Goal: Download file/media

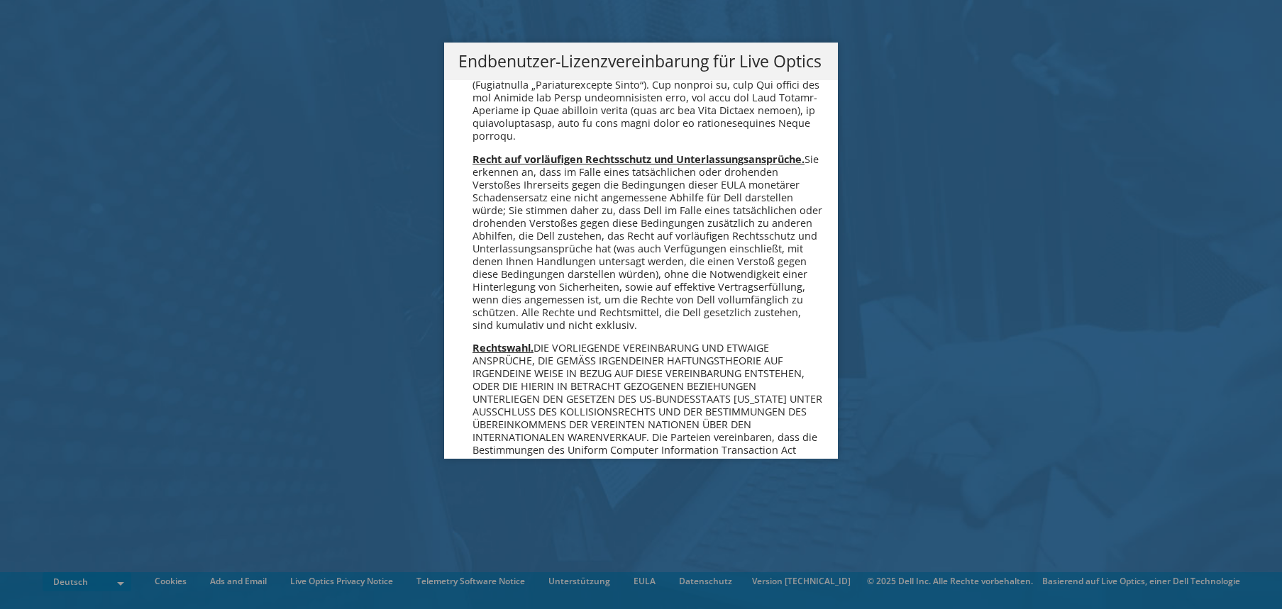
scroll to position [6972, 0]
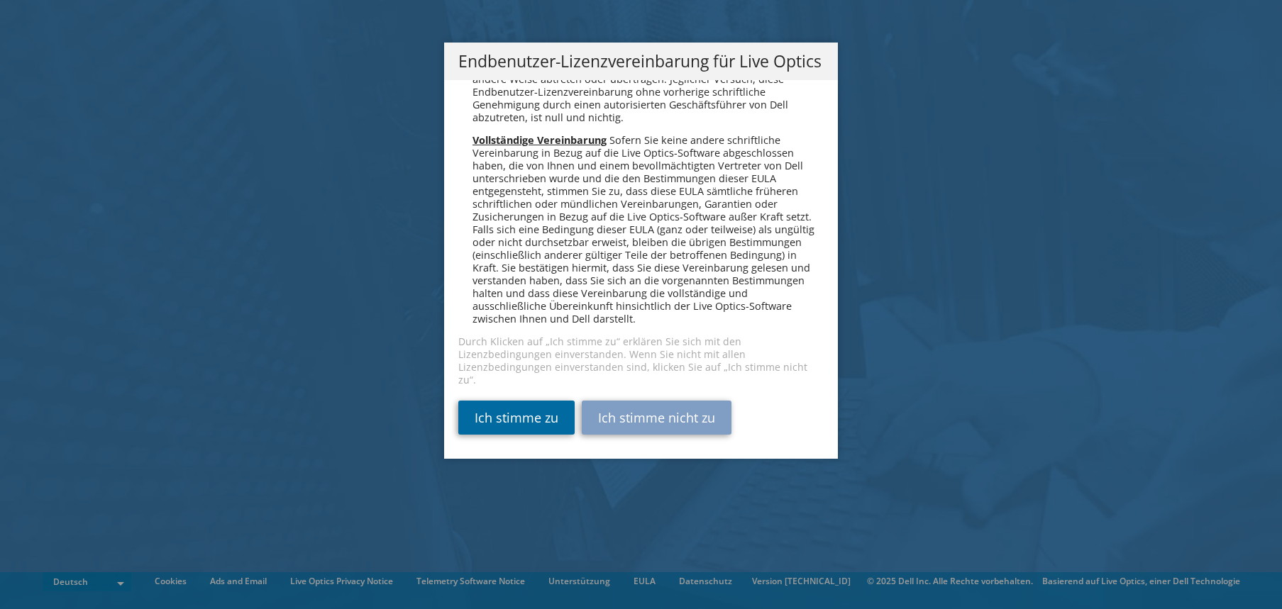
click at [525, 417] on link "Ich stimme zu" at bounding box center [516, 418] width 116 height 34
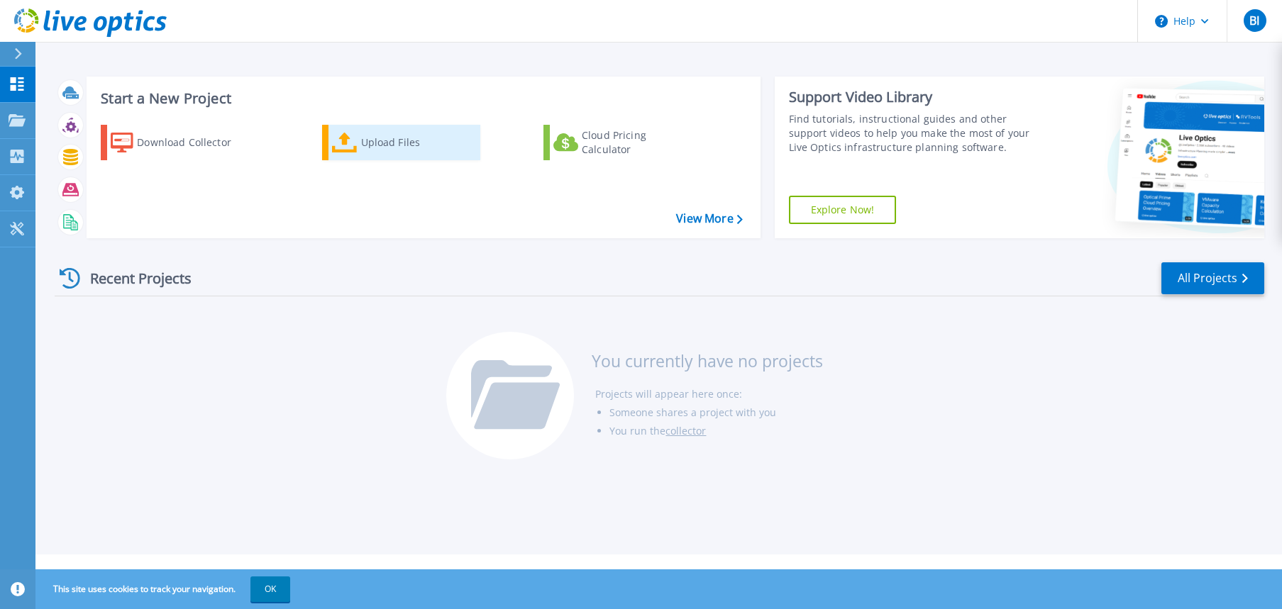
click at [387, 145] on div "Upload Files" at bounding box center [417, 142] width 113 height 28
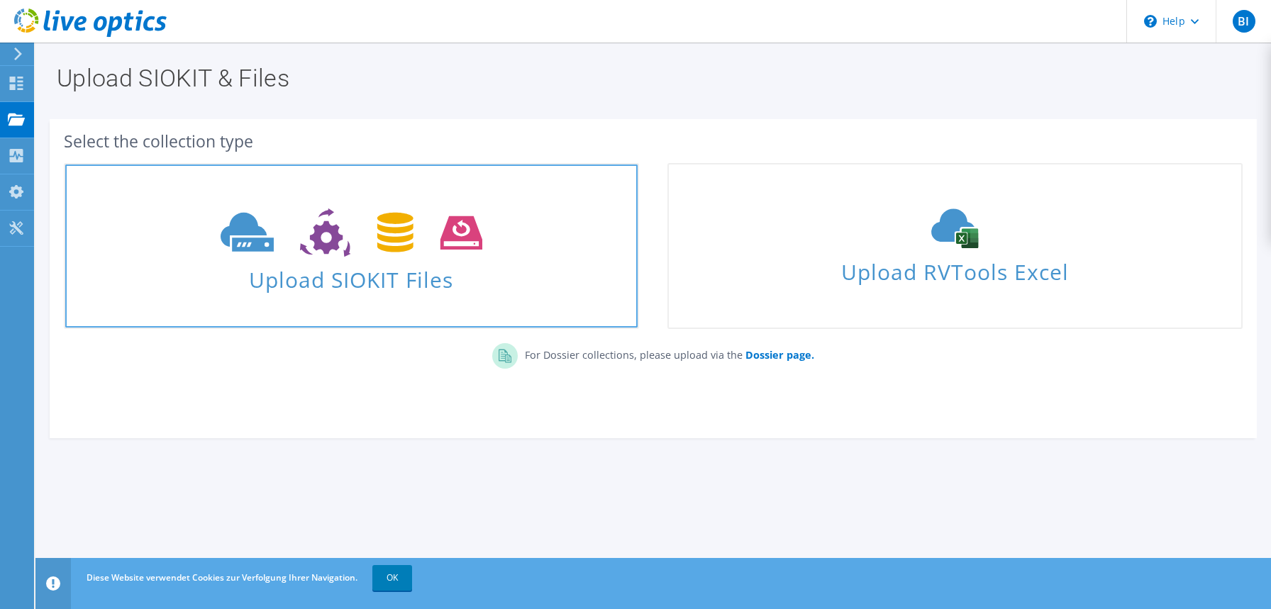
click at [404, 260] on span at bounding box center [351, 231] width 572 height 60
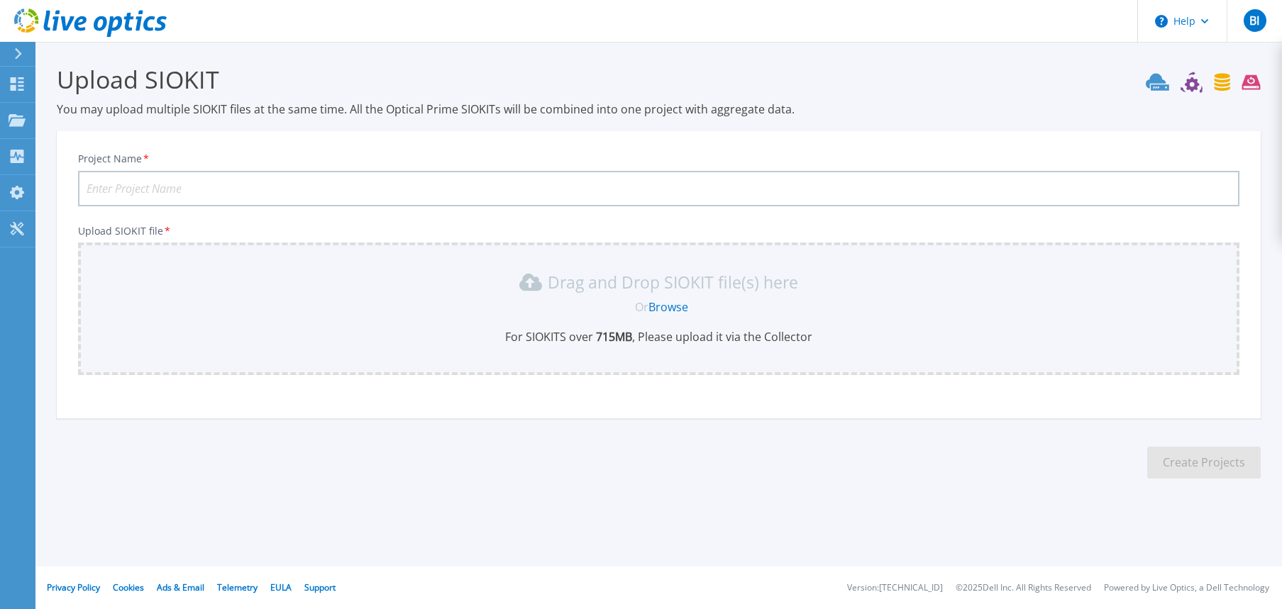
click at [236, 190] on input "Project Name *" at bounding box center [658, 188] width 1161 height 35
type input "BSCCB2"
click at [674, 309] on link "Browse" at bounding box center [668, 307] width 40 height 16
drag, startPoint x: 648, startPoint y: 304, endPoint x: 656, endPoint y: 306, distance: 8.1
click at [650, 304] on div "Or Browse" at bounding box center [661, 307] width 1138 height 16
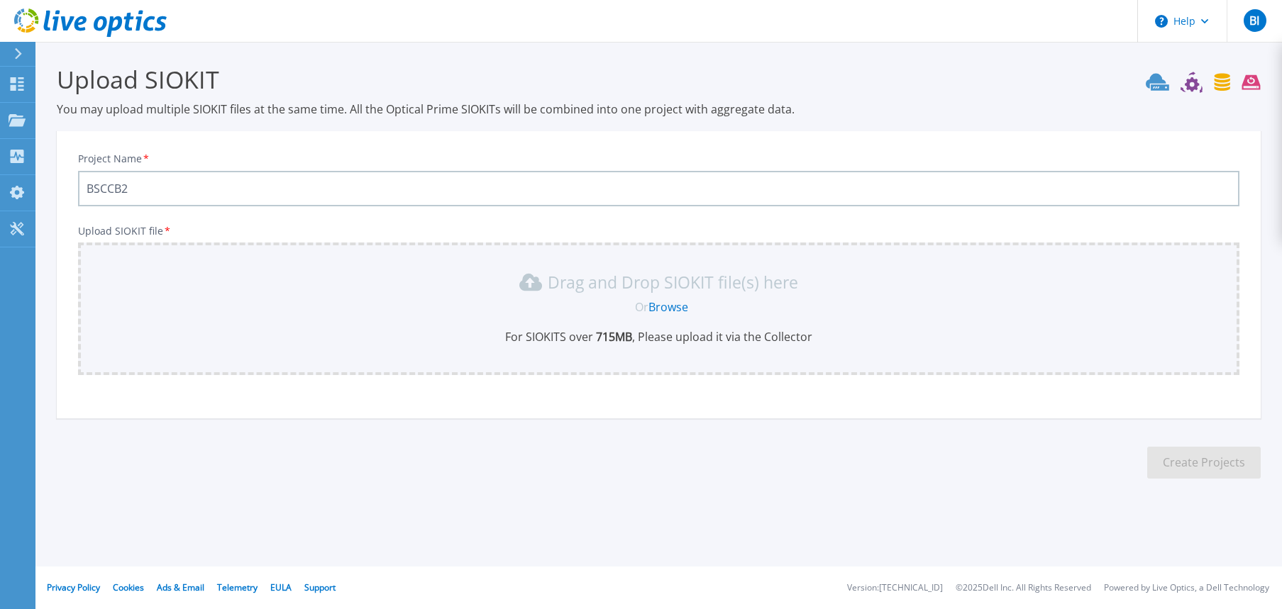
click at [666, 307] on link "Browse" at bounding box center [668, 307] width 40 height 16
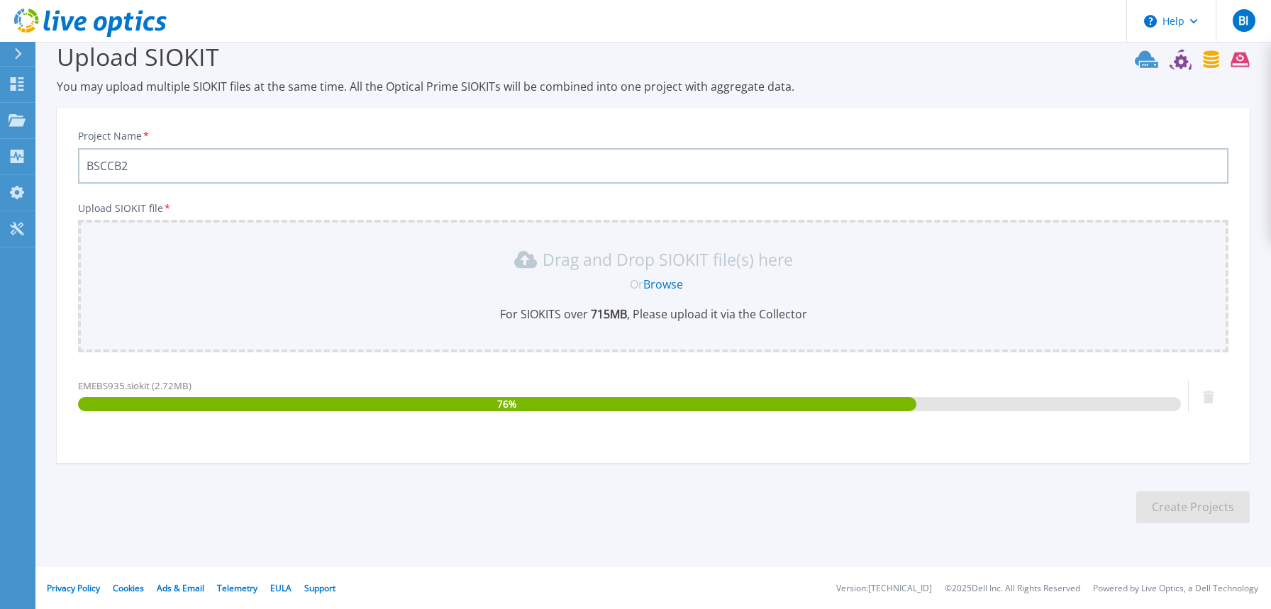
scroll to position [23, 0]
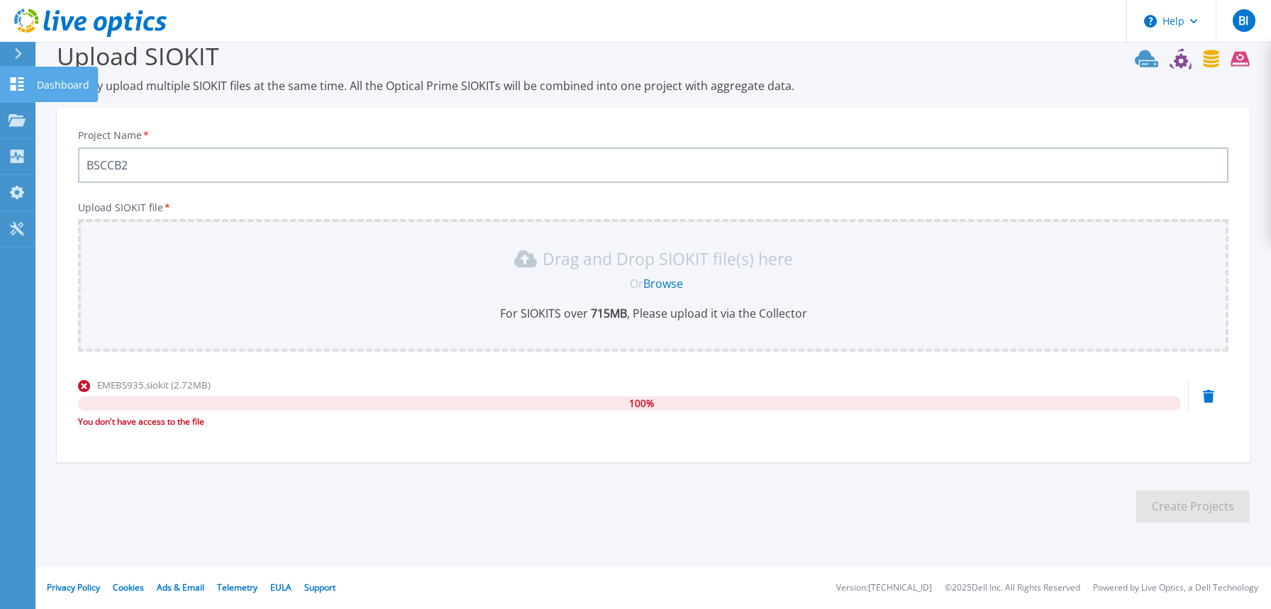
click at [21, 82] on icon at bounding box center [17, 83] width 17 height 13
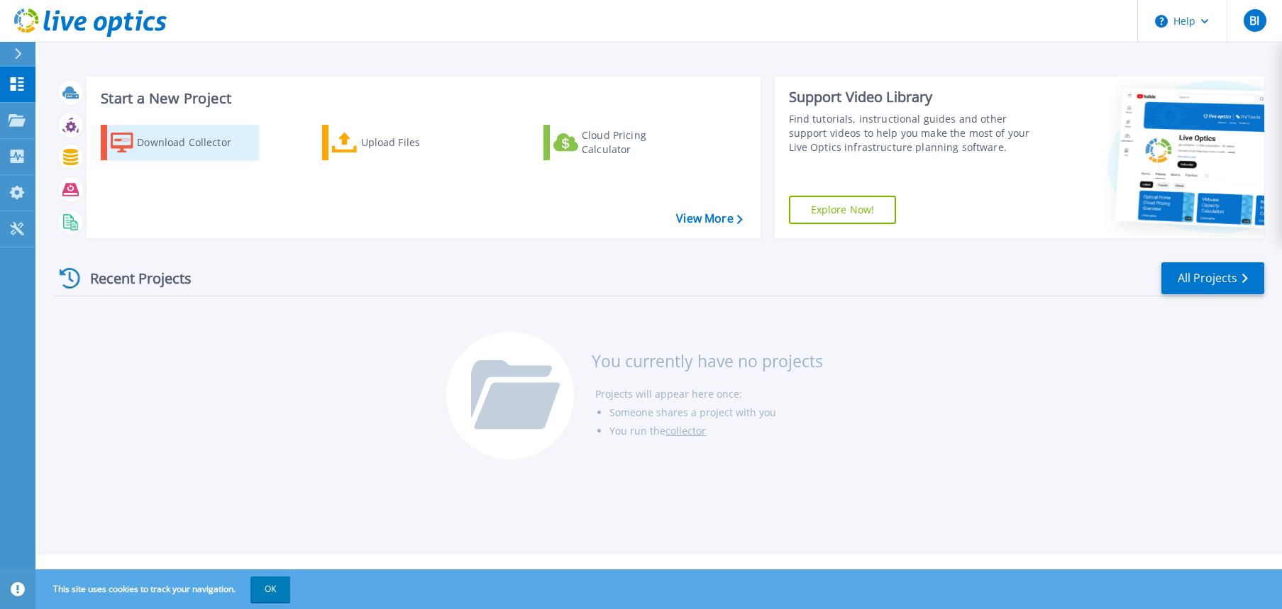
click at [143, 140] on div "Download Collector" at bounding box center [193, 142] width 113 height 28
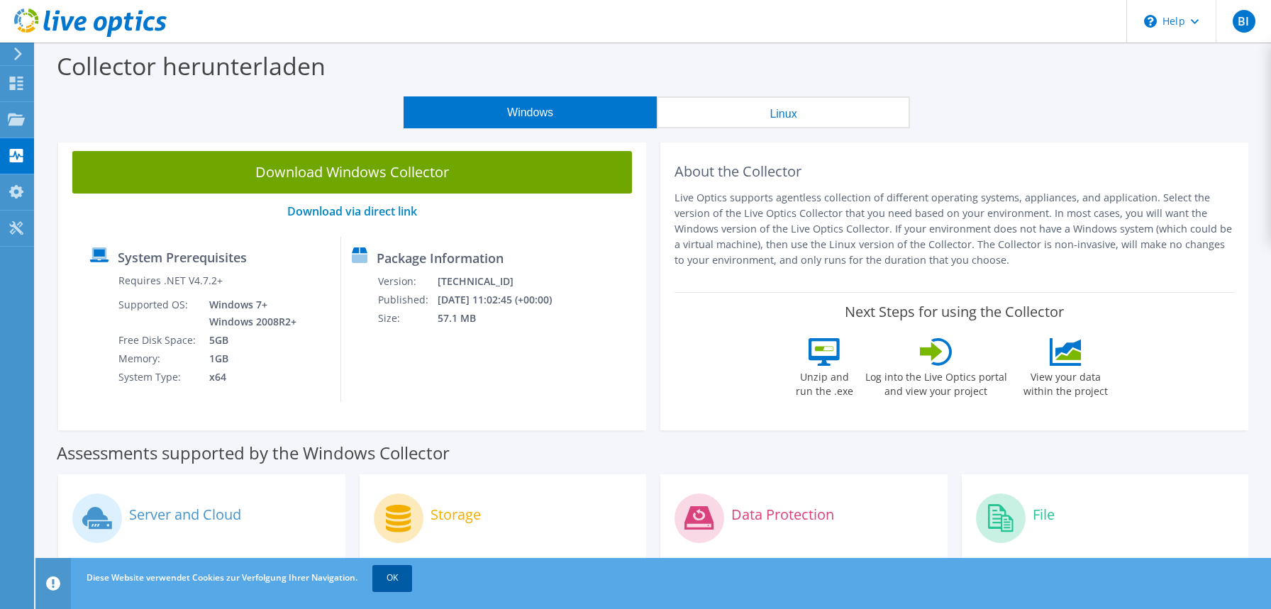
click at [408, 579] on link "OK" at bounding box center [392, 578] width 40 height 26
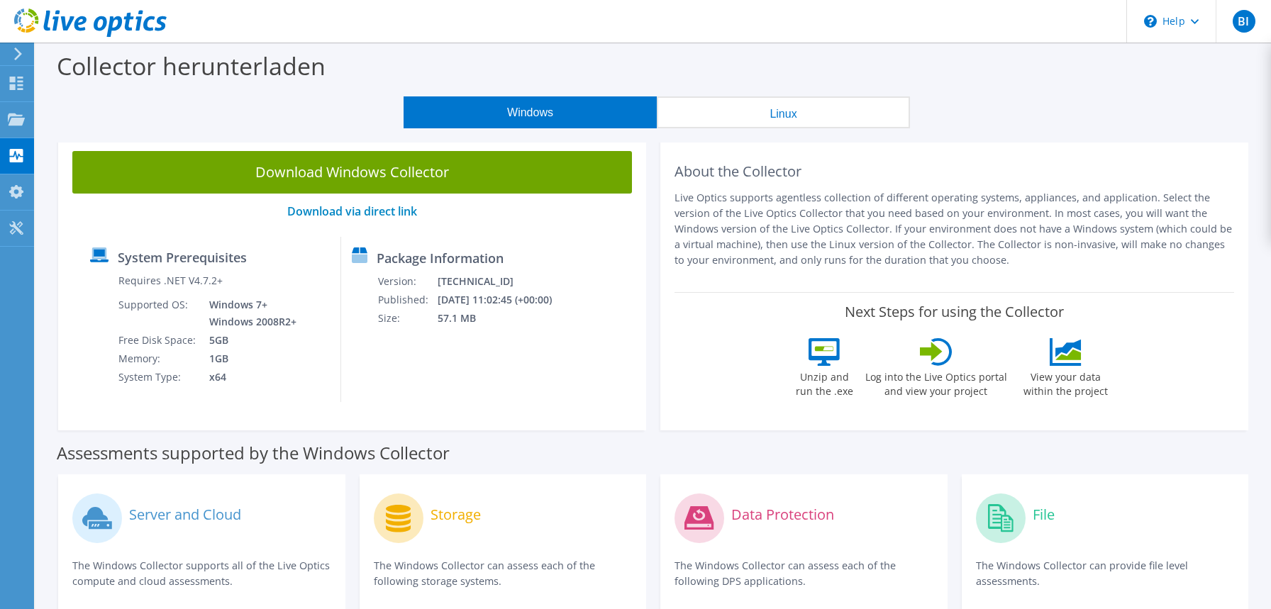
click at [823, 357] on icon at bounding box center [824, 352] width 31 height 28
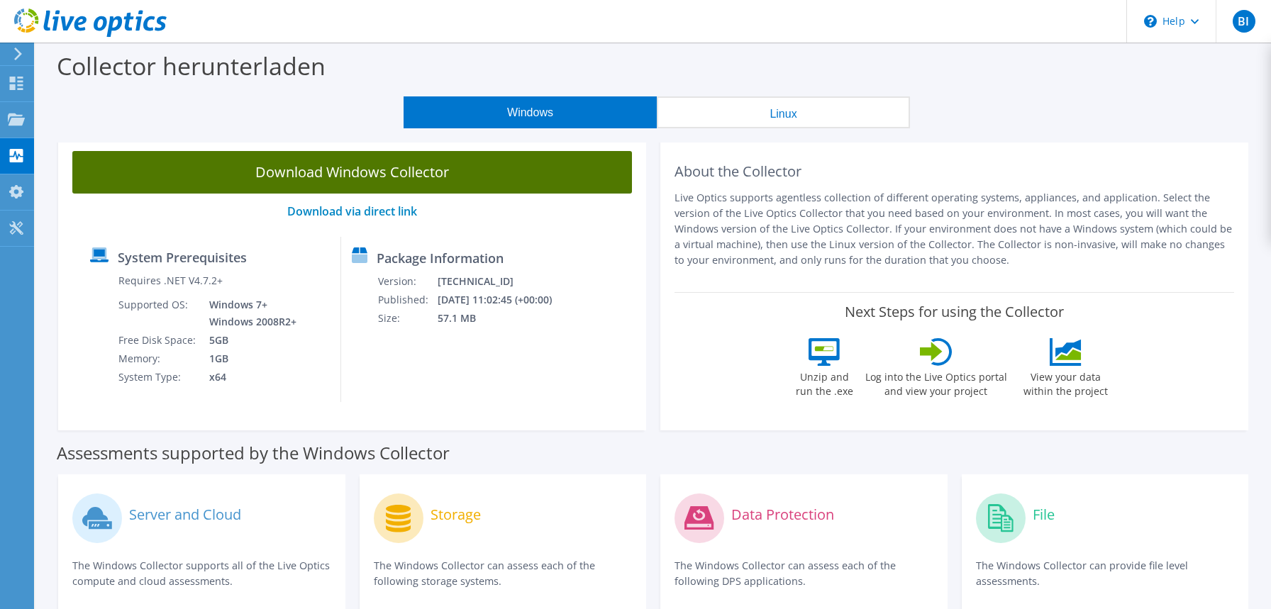
click at [396, 179] on link "Download Windows Collector" at bounding box center [352, 172] width 560 height 43
